Goal: Obtain resource: Download file/media

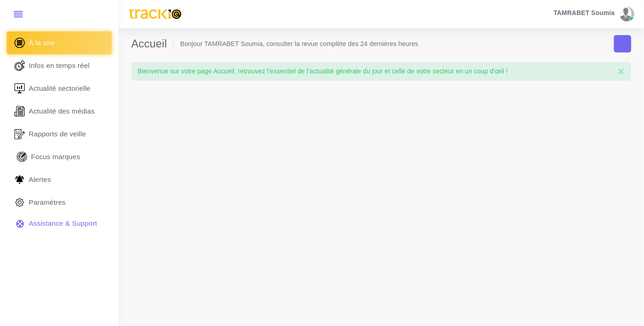
click at [48, 156] on span "Focus marques" at bounding box center [55, 157] width 49 height 10
click at [76, 159] on span "Focus marques" at bounding box center [55, 157] width 49 height 10
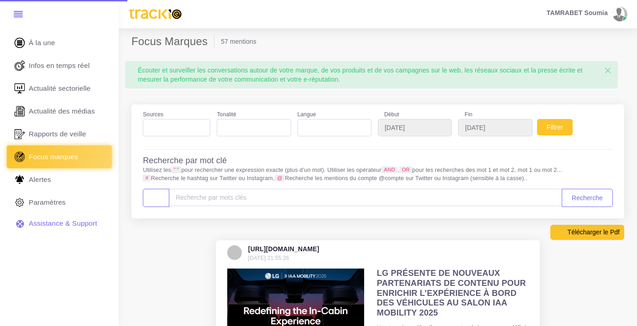
select select
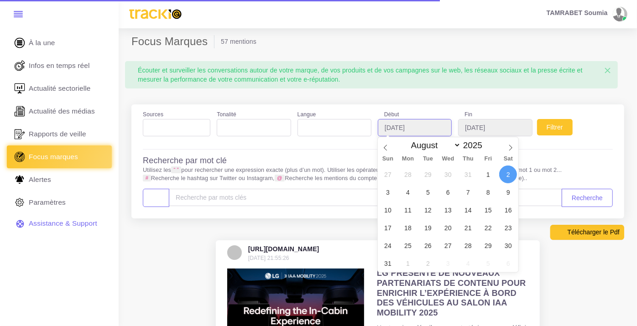
click at [401, 128] on input "2025-08-02" at bounding box center [415, 127] width 74 height 17
type input "2025-08-01"
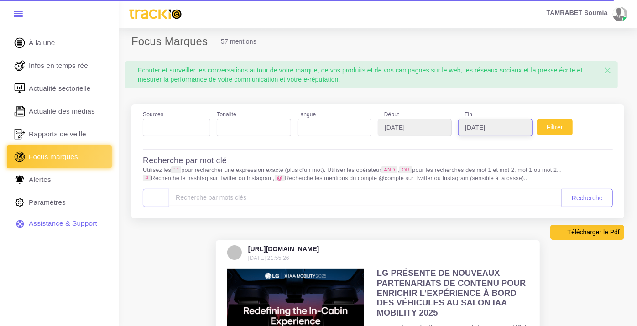
click at [507, 126] on input "2025-09-02" at bounding box center [495, 127] width 74 height 17
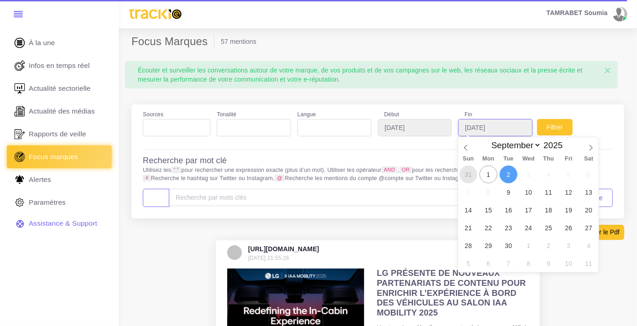
type input "2025-08-31"
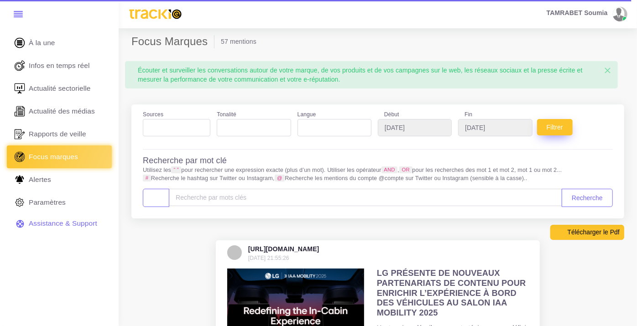
click at [558, 127] on button "Filtrer" at bounding box center [555, 127] width 36 height 16
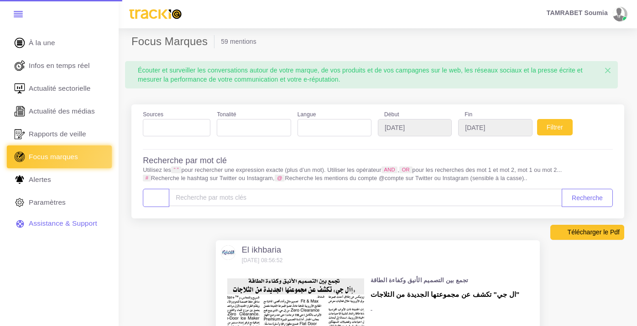
select select
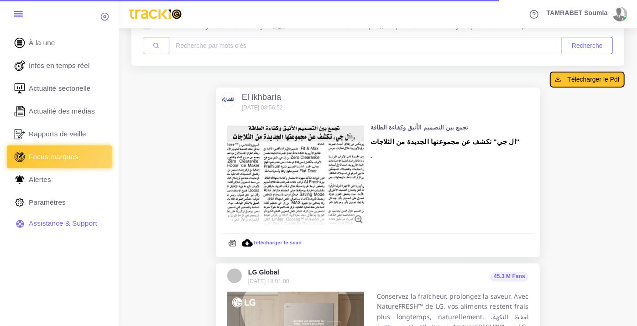
click at [600, 79] on span "Télécharger le Pdf" at bounding box center [593, 79] width 52 height 9
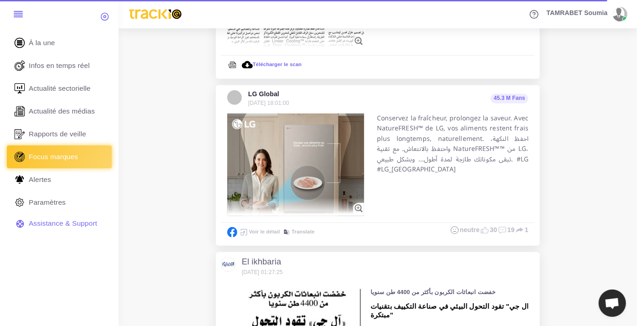
scroll to position [320, 0]
